Goal: Information Seeking & Learning: Learn about a topic

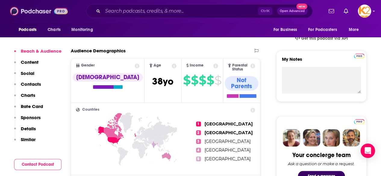
click at [37, 9] on img at bounding box center [39, 10] width 58 height 11
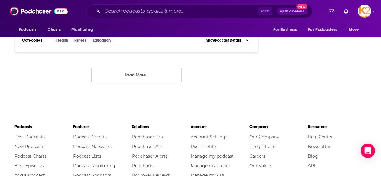
scroll to position [1167, 0]
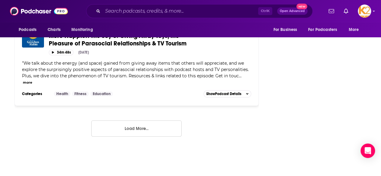
click at [128, 120] on button "Load More..." at bounding box center [136, 128] width 90 height 16
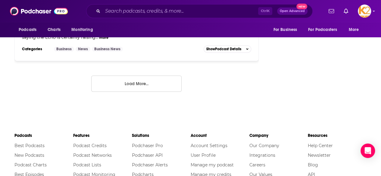
scroll to position [2394, 0]
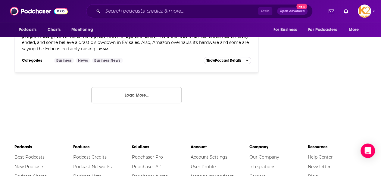
click at [146, 87] on button "Load More..." at bounding box center [136, 95] width 90 height 16
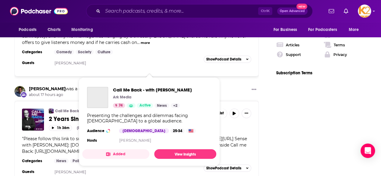
scroll to position [1047, 0]
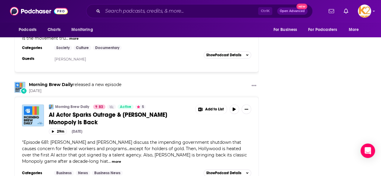
scroll to position [3523, 0]
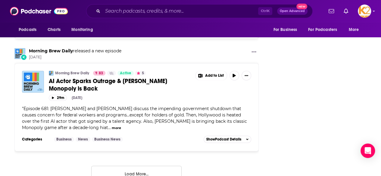
click at [140, 166] on button "Load More..." at bounding box center [136, 174] width 90 height 16
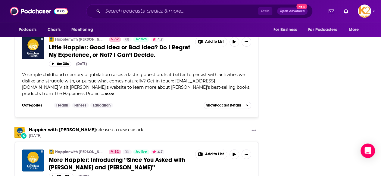
scroll to position [4417, 0]
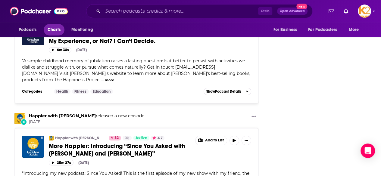
click at [55, 30] on span "Charts" at bounding box center [54, 30] width 13 height 8
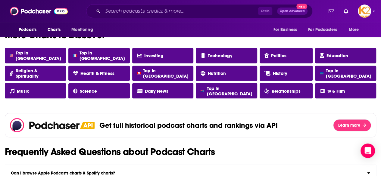
scroll to position [552, 0]
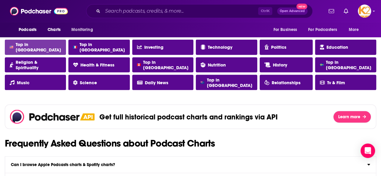
click at [46, 53] on link "Top in [GEOGRAPHIC_DATA]" at bounding box center [35, 46] width 61 height 15
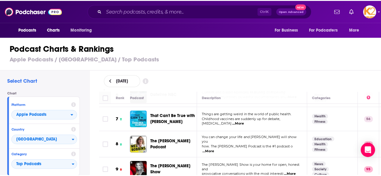
scroll to position [146, 0]
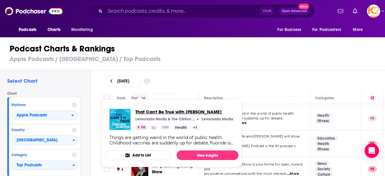
click at [159, 115] on span "That Can't Be True with [PERSON_NAME]" at bounding box center [184, 112] width 98 height 6
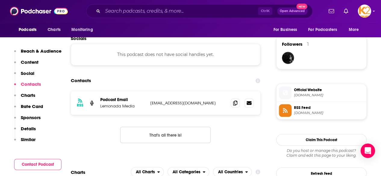
scroll to position [427, 0]
click at [236, 104] on icon at bounding box center [235, 102] width 4 height 5
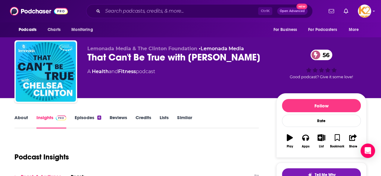
scroll to position [33, 0]
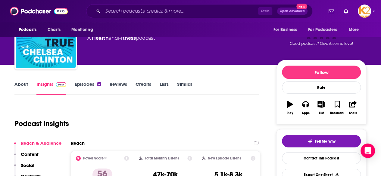
click at [22, 84] on link "About" at bounding box center [21, 88] width 14 height 14
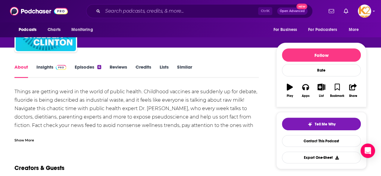
scroll to position [13, 0]
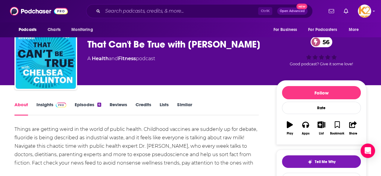
click at [87, 108] on link "Episodes 4" at bounding box center [88, 109] width 26 height 14
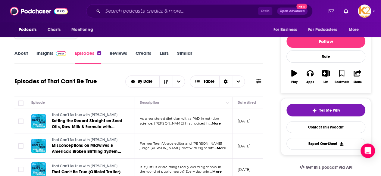
scroll to position [66, 0]
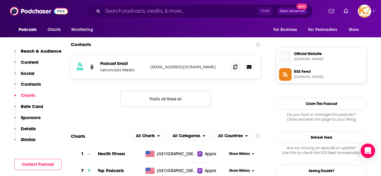
scroll to position [514, 0]
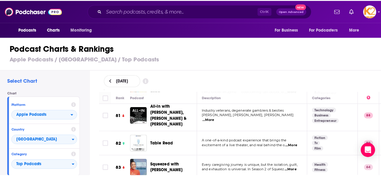
scroll to position [2013, 0]
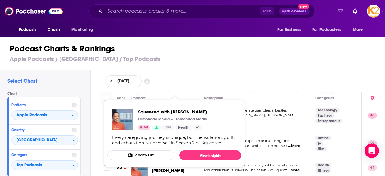
click at [176, 114] on span "Squeezed with [PERSON_NAME]" at bounding box center [172, 112] width 69 height 6
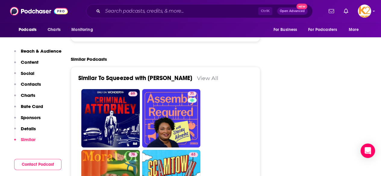
scroll to position [1240, 0]
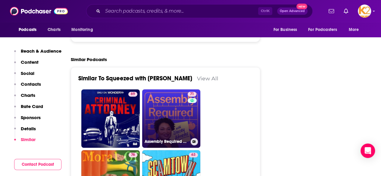
click at [178, 89] on link "71 Assembly Required with [PERSON_NAME]" at bounding box center [171, 118] width 58 height 58
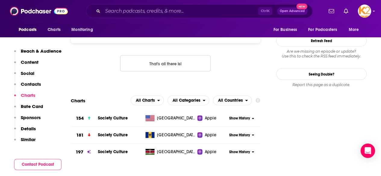
scroll to position [626, 0]
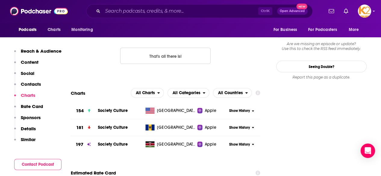
type input "[URL][DOMAIN_NAME][PERSON_NAME]"
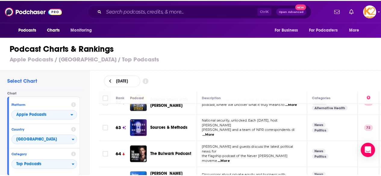
scroll to position [1549, 0]
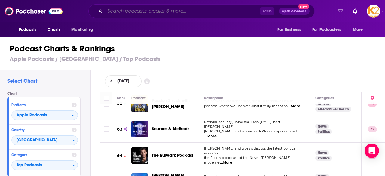
click at [143, 14] on input "Search podcasts, credits, & more..." at bounding box center [182, 11] width 155 height 10
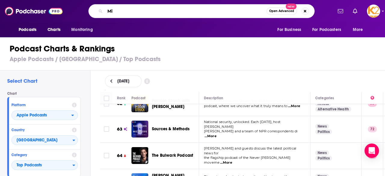
type input "M"
type input "IMO"
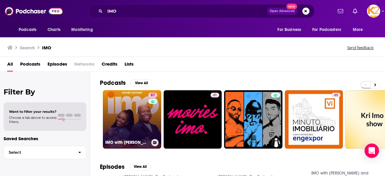
click at [137, 116] on link "87 IMO with [PERSON_NAME] and [PERSON_NAME]" at bounding box center [132, 119] width 58 height 58
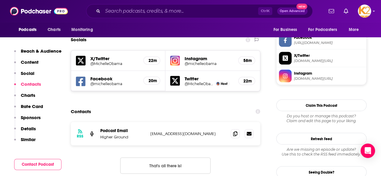
scroll to position [515, 0]
click at [235, 131] on icon at bounding box center [235, 133] width 4 height 5
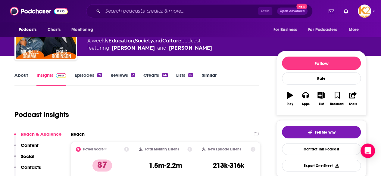
scroll to position [59, 0]
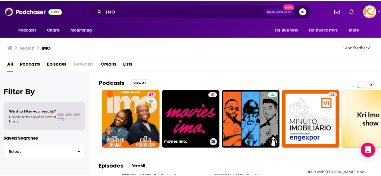
scroll to position [1, 0]
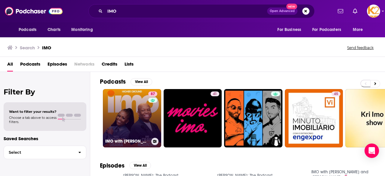
click at [122, 116] on link "87 IMO with [PERSON_NAME] and [PERSON_NAME]" at bounding box center [132, 118] width 58 height 58
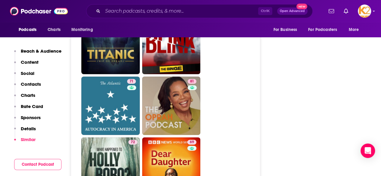
scroll to position [1725, 0]
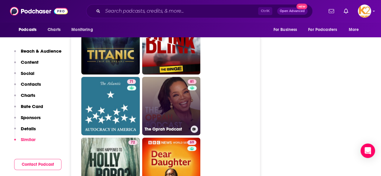
click at [160, 77] on link "81 The Oprah Podcast" at bounding box center [171, 106] width 58 height 58
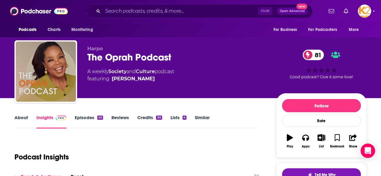
type input "[URL][DOMAIN_NAME][PERSON_NAME]"
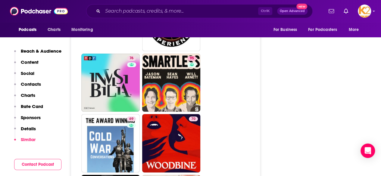
scroll to position [2498, 0]
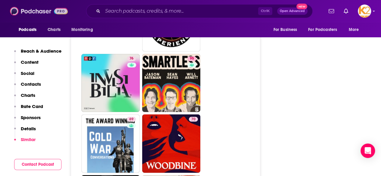
click at [26, 8] on img at bounding box center [39, 10] width 58 height 11
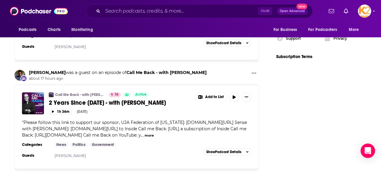
scroll to position [991, 0]
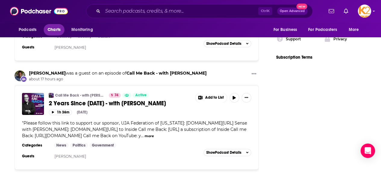
click at [55, 32] on span "Charts" at bounding box center [54, 30] width 13 height 8
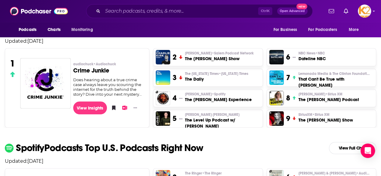
scroll to position [161, 0]
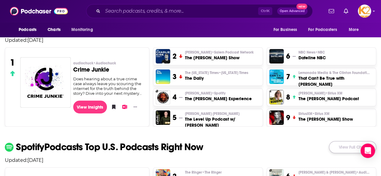
click at [342, 149] on link "View Full Chart" at bounding box center [352, 147] width 47 height 12
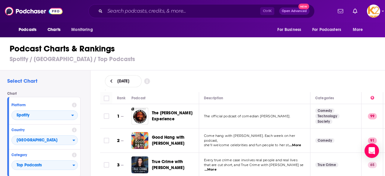
scroll to position [1, 0]
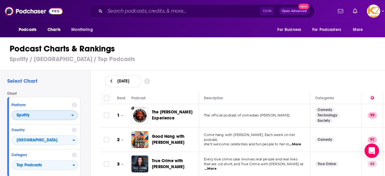
click at [66, 117] on span "Spotify" at bounding box center [42, 115] width 60 height 10
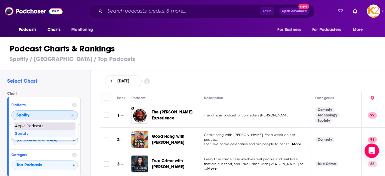
click at [59, 126] on span "Apple Podcasts" at bounding box center [44, 126] width 59 height 4
click at [59, 126] on div "Country [GEOGRAPHIC_DATA]" at bounding box center [44, 137] width 71 height 25
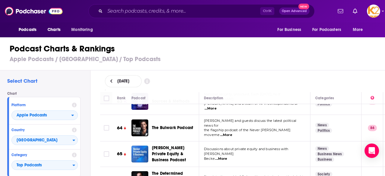
scroll to position [1577, 0]
click at [223, 156] on span "...More" at bounding box center [221, 158] width 12 height 5
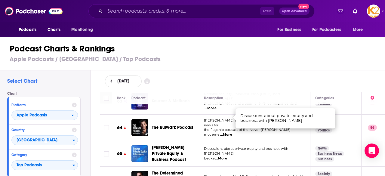
click at [223, 156] on span "...More" at bounding box center [221, 158] width 12 height 5
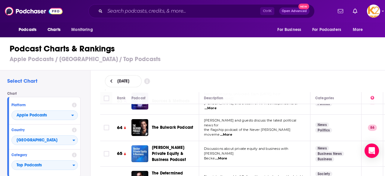
click at [264, 141] on td "Discussions about private equity and business with [PERSON_NAME] ...More" at bounding box center [254, 154] width 111 height 26
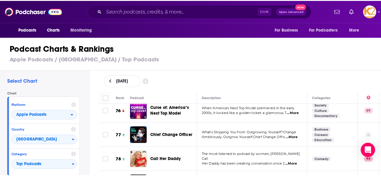
scroll to position [1897, 0]
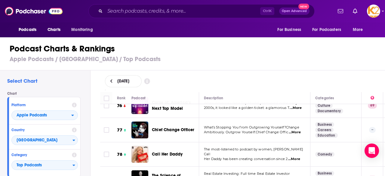
click at [298, 157] on span "...More" at bounding box center [294, 159] width 12 height 5
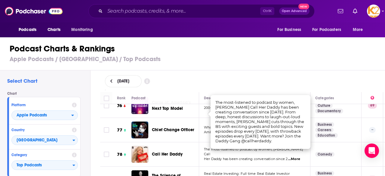
click at [188, 146] on div "Call Her Daddy" at bounding box center [178, 154] width 52 height 17
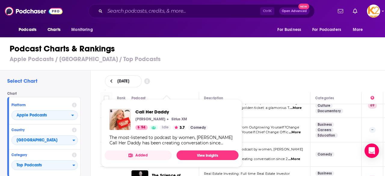
click at [161, 113] on span "Call Her Daddy" at bounding box center [171, 112] width 73 height 6
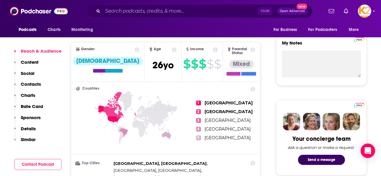
scroll to position [229, 0]
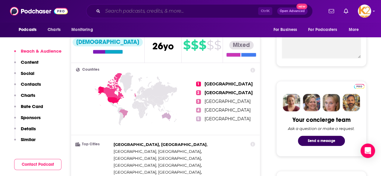
click at [137, 10] on input "Search podcasts, credits, & more..." at bounding box center [180, 11] width 155 height 10
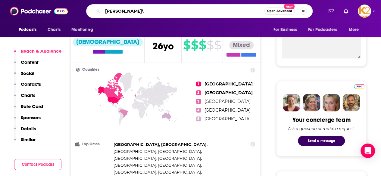
type input "[PERSON_NAME]"
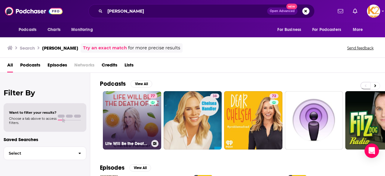
click at [130, 119] on link "77 Life Will Be the Death of Me with [PERSON_NAME]" at bounding box center [132, 120] width 58 height 58
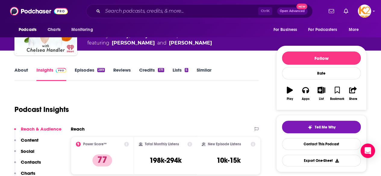
scroll to position [47, 0]
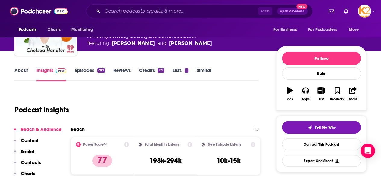
click at [81, 72] on link "Episodes 289" at bounding box center [90, 74] width 30 height 14
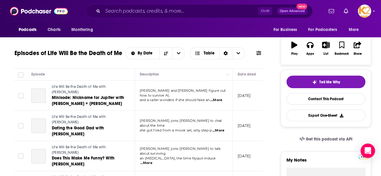
scroll to position [93, 0]
